Goal: Communication & Community: Ask a question

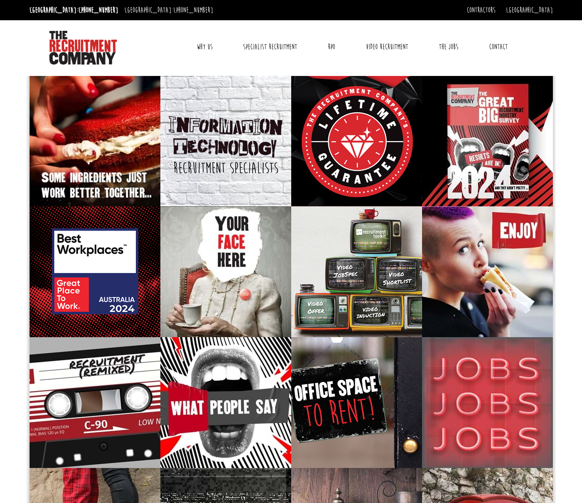
drag, startPoint x: 492, startPoint y: 46, endPoint x: 479, endPoint y: 51, distance: 14.4
click at [492, 46] on link "Contact" at bounding box center [498, 46] width 31 height 21
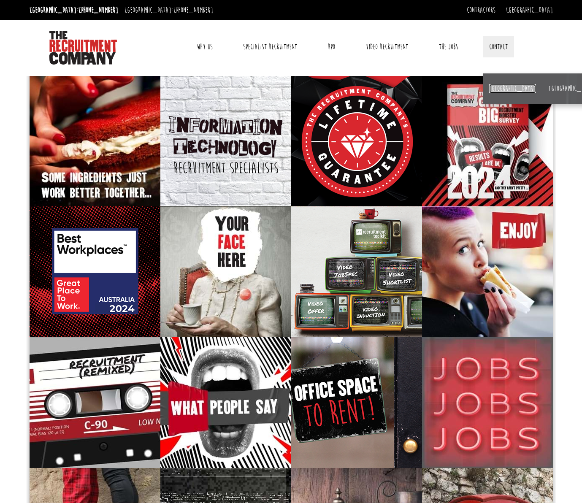
click at [496, 90] on link "[GEOGRAPHIC_DATA]" at bounding box center [512, 88] width 47 height 9
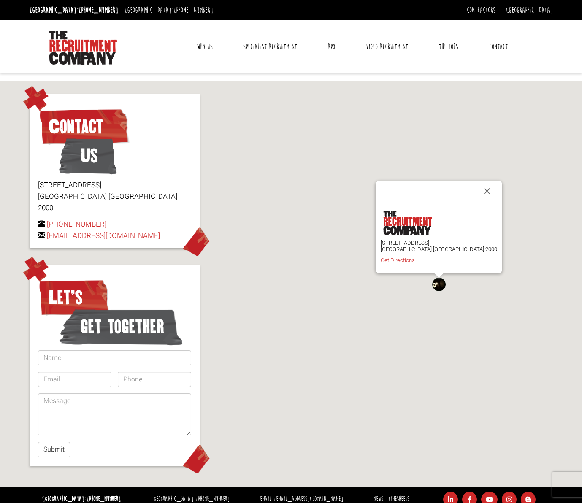
scroll to position [46, 0]
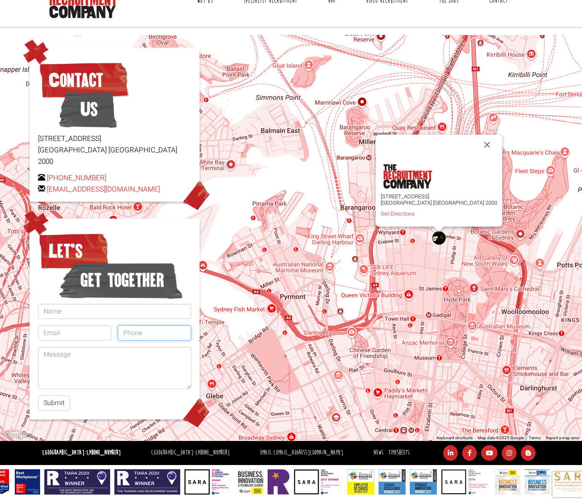
click at [145, 325] on input "tel" at bounding box center [154, 332] width 73 height 15
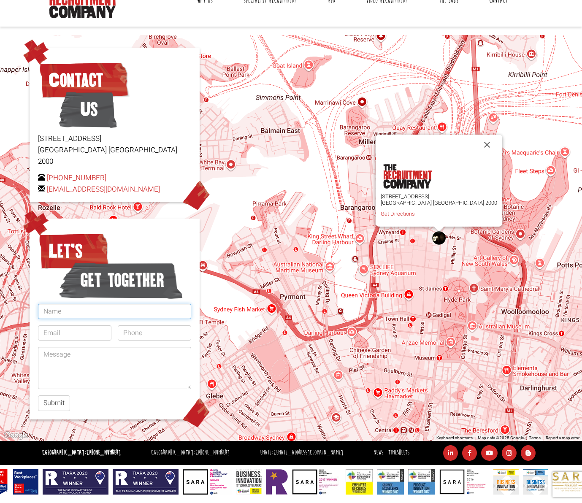
click at [87, 304] on input "text" at bounding box center [114, 311] width 153 height 15
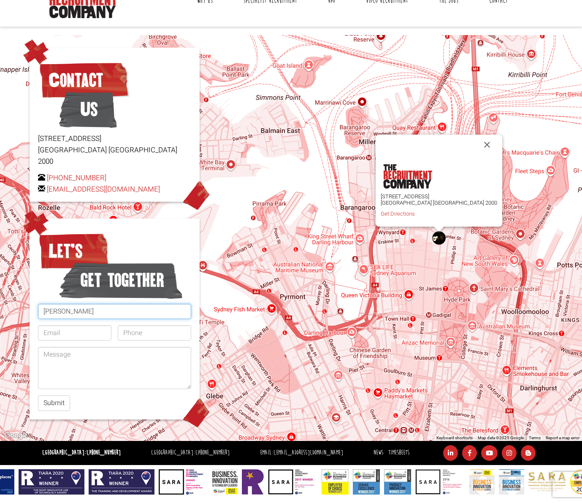
type input "[PERSON_NAME]"
click at [70, 325] on input "email" at bounding box center [74, 332] width 73 height 15
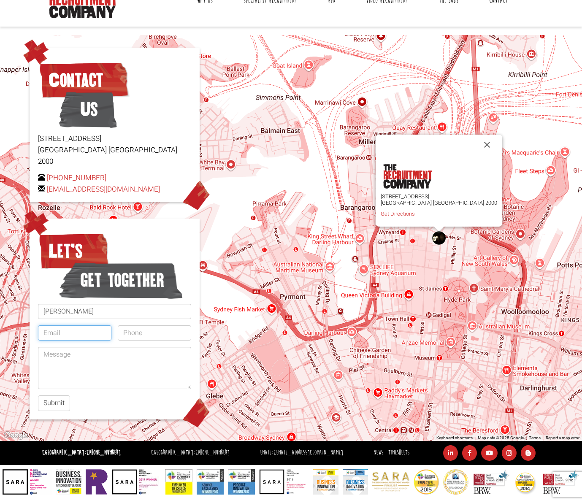
paste input "[EMAIL_ADDRESS][DOMAIN_NAME] [GEOGRAPHIC_DATA]"
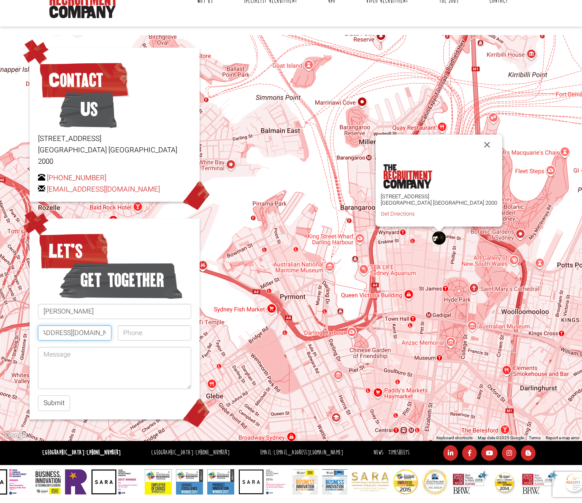
scroll to position [0, 0]
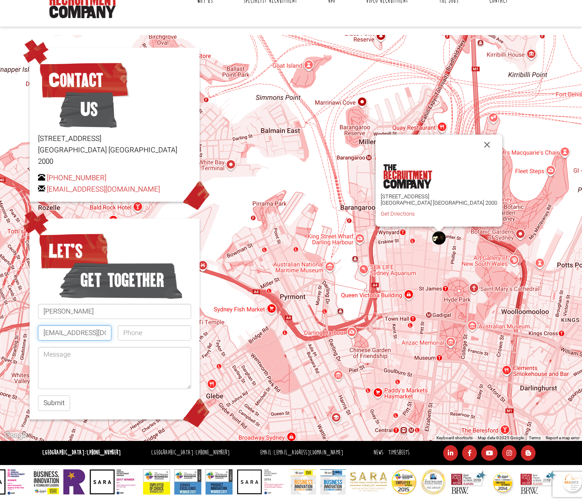
drag, startPoint x: 49, startPoint y: 322, endPoint x: -28, endPoint y: 322, distance: 76.8
click at [38, 325] on input "[EMAIL_ADDRESS][DOMAIN_NAME]" at bounding box center [74, 332] width 73 height 15
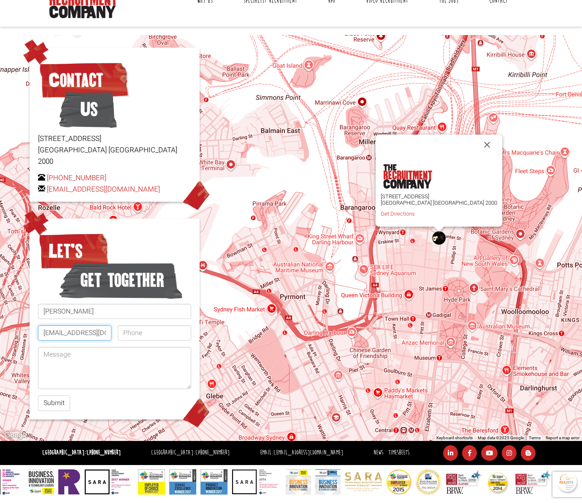
type input "[EMAIL_ADDRESS][DOMAIN_NAME]"
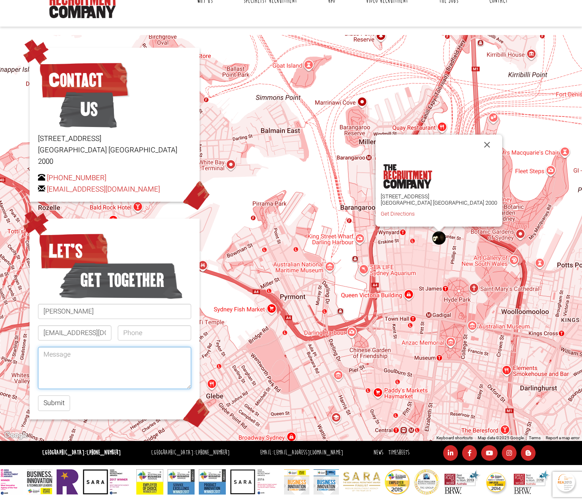
click at [49, 347] on textarea at bounding box center [114, 368] width 153 height 42
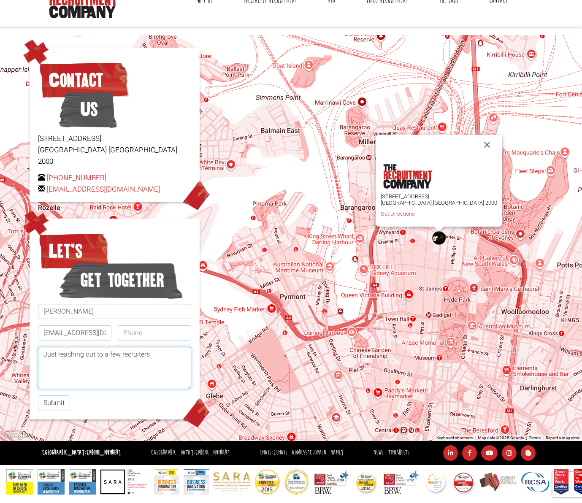
click at [170, 347] on textarea "Just reaching out to a few recruiters" at bounding box center [114, 368] width 153 height 42
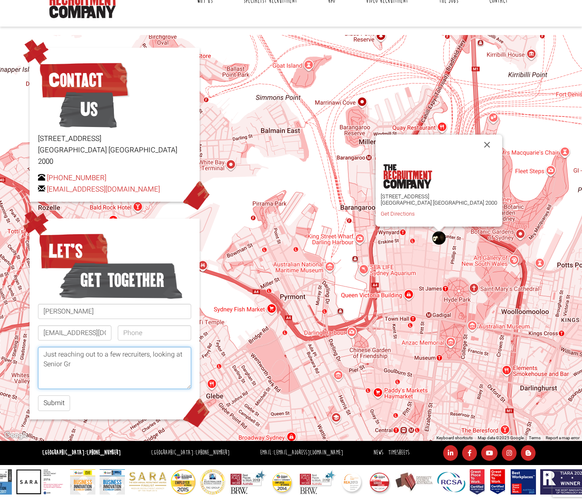
click at [76, 351] on textarea "Just reaching out to a few recruiters, looking at Senior Gr" at bounding box center [114, 368] width 153 height 42
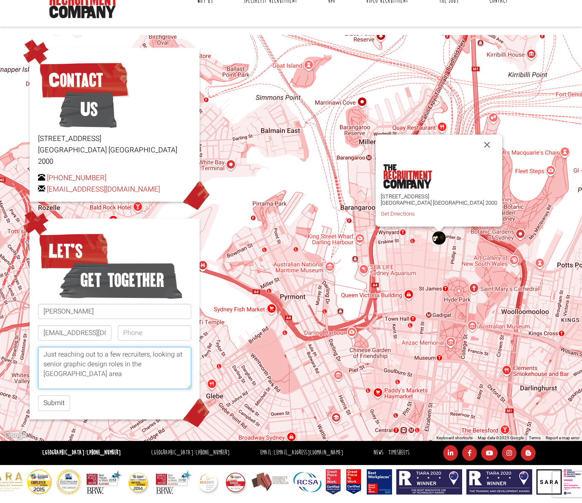
click at [124, 354] on textarea "Just reaching out to a few recruiters, looking at senior graphic design roles i…" at bounding box center [114, 368] width 153 height 42
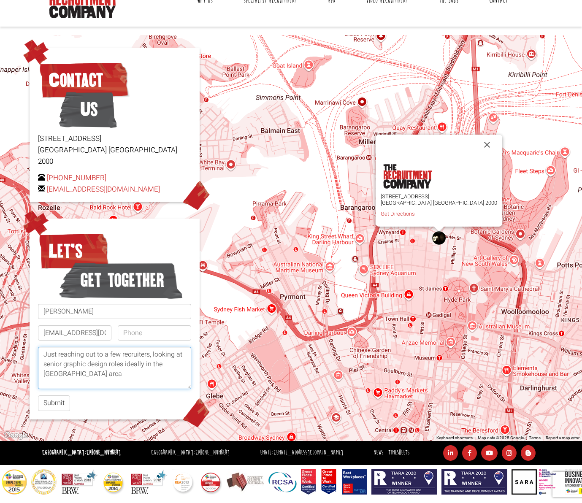
click at [87, 365] on textarea "Just reaching out to a few recruiters, looking at senior graphic design roles i…" at bounding box center [114, 368] width 153 height 42
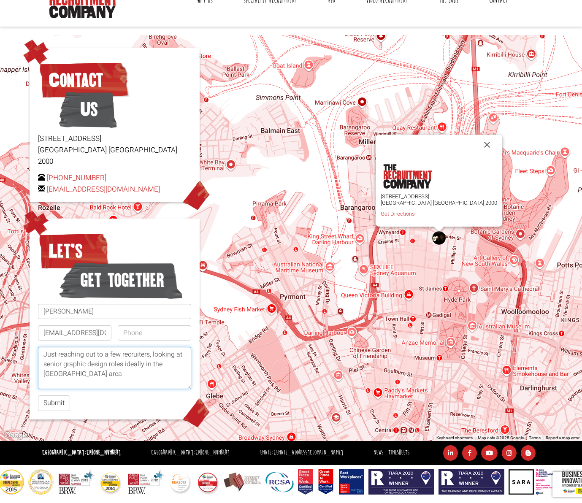
type textarea "Just reaching out to a few recruiters, looking at senior graphic design roles i…"
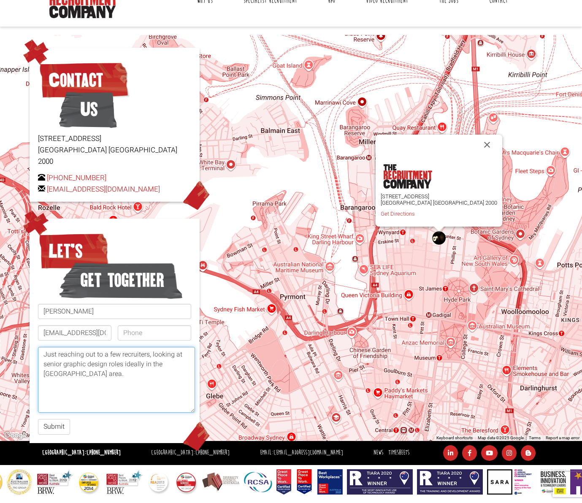
drag, startPoint x: 188, startPoint y: 375, endPoint x: 188, endPoint y: 398, distance: 22.8
click at [191, 398] on textarea "Just reaching out to a few recruiters, looking at senior graphic design roles i…" at bounding box center [116, 380] width 157 height 66
